Goal: Task Accomplishment & Management: Use online tool/utility

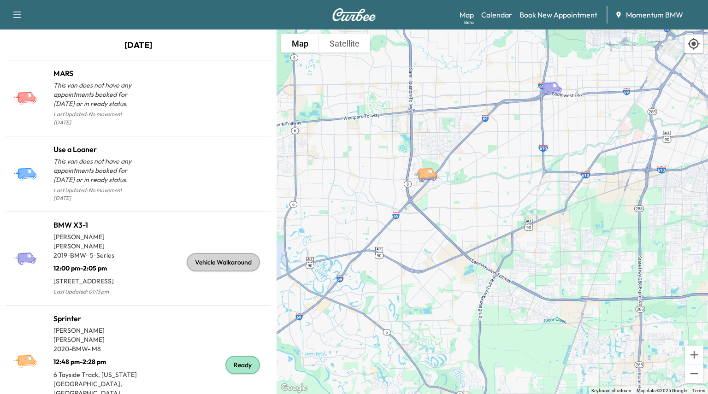
click at [497, 14] on link "Calendar" at bounding box center [496, 14] width 31 height 11
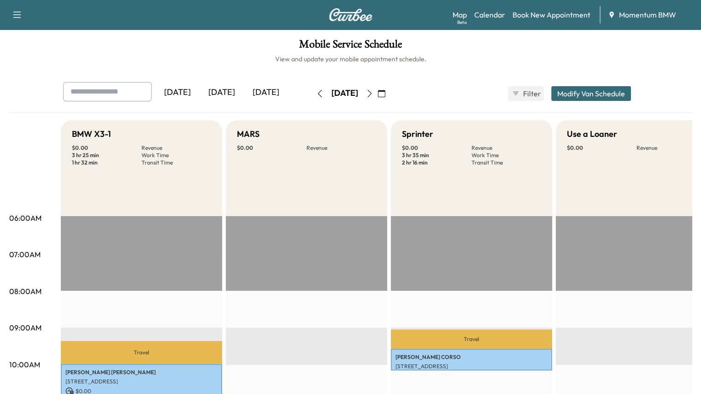
click at [373, 94] on icon "button" at bounding box center [369, 93] width 7 height 7
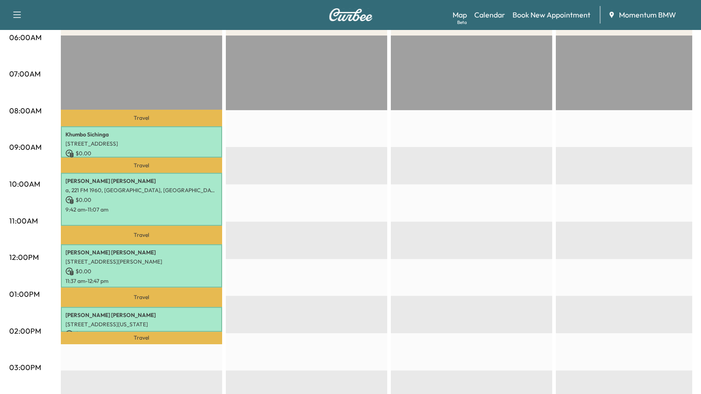
scroll to position [184, 0]
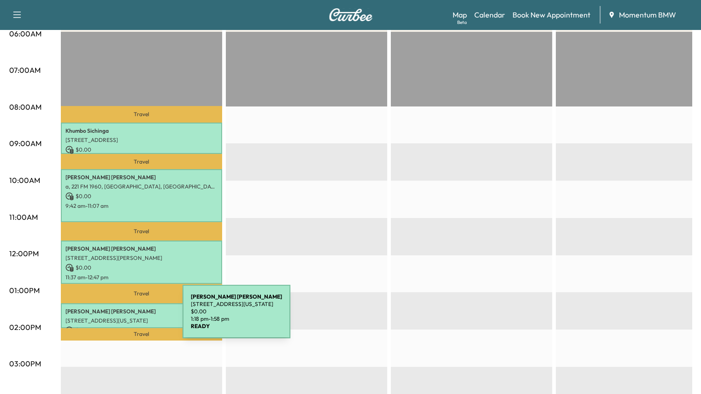
click at [114, 317] on p "[STREET_ADDRESS][US_STATE]" at bounding box center [141, 320] width 152 height 7
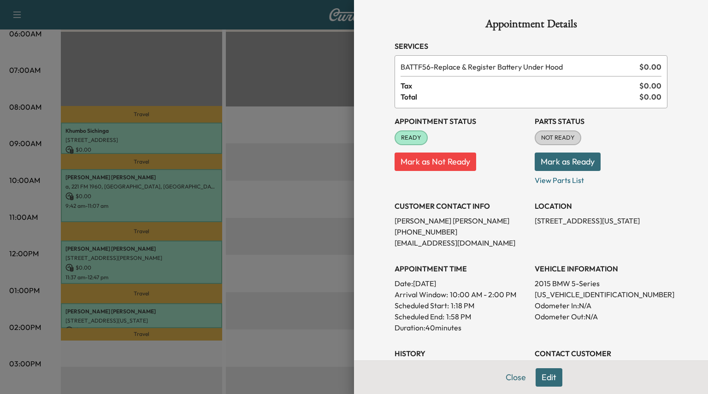
click at [547, 164] on button "Mark as Ready" at bounding box center [567, 162] width 66 height 18
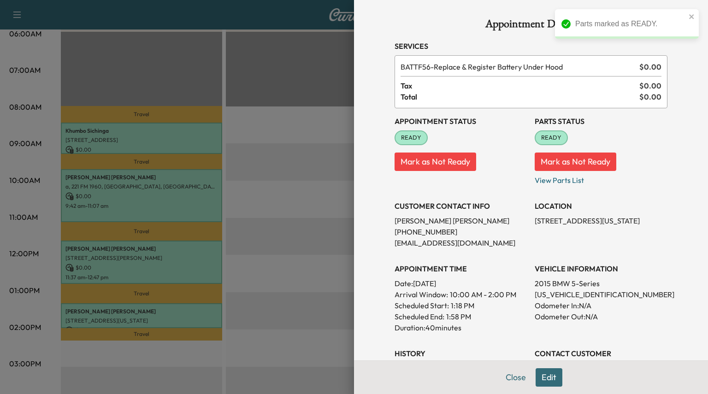
click at [506, 380] on button "Close" at bounding box center [515, 377] width 32 height 18
